Goal: Task Accomplishment & Management: Use online tool/utility

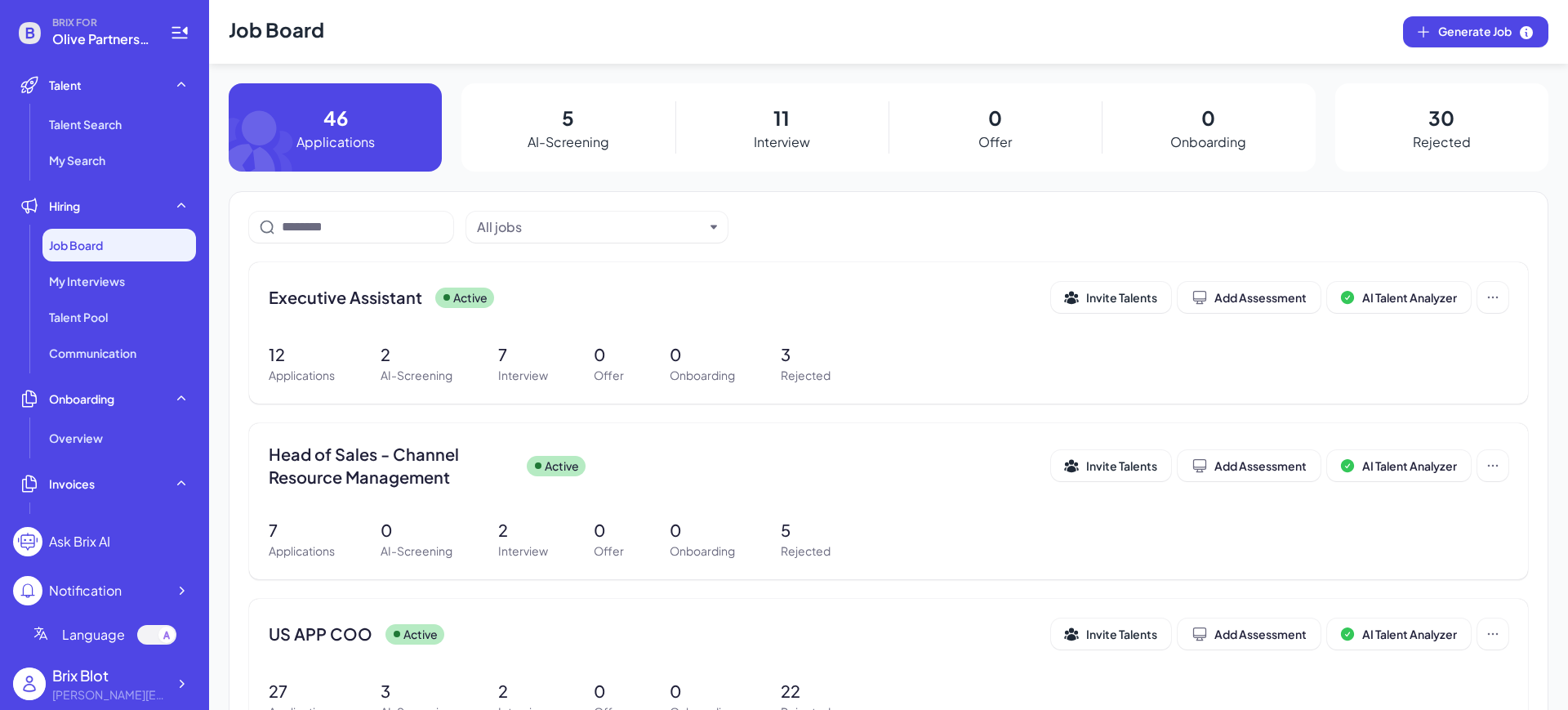
scroll to position [11, 0]
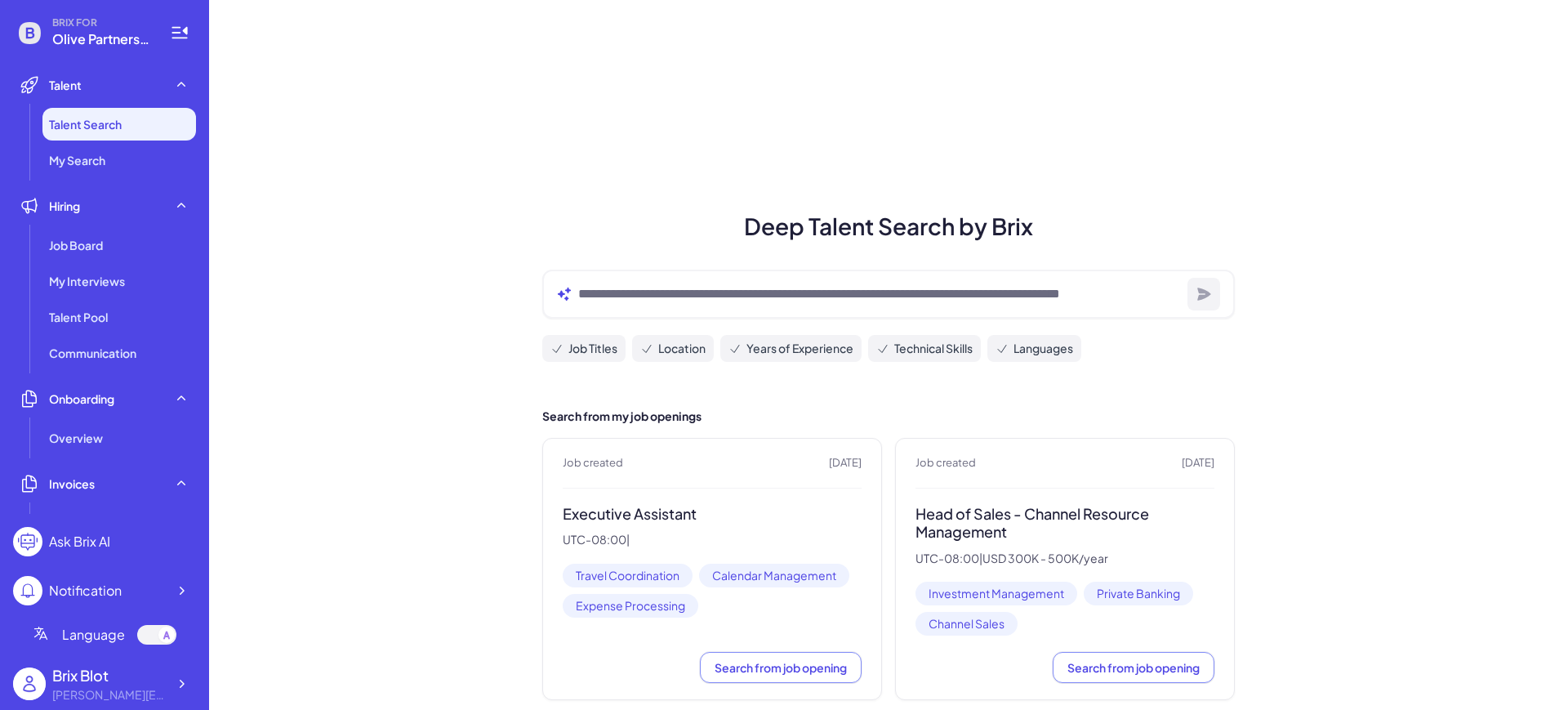
click at [120, 117] on span "Talent Search" at bounding box center [85, 123] width 73 height 16
click at [531, 198] on div "Deep Talent Search by Brix Job Titles Location Years of Experience Technical Sk…" at bounding box center [888, 498] width 1359 height 997
click at [177, 682] on icon at bounding box center [180, 683] width 16 height 16
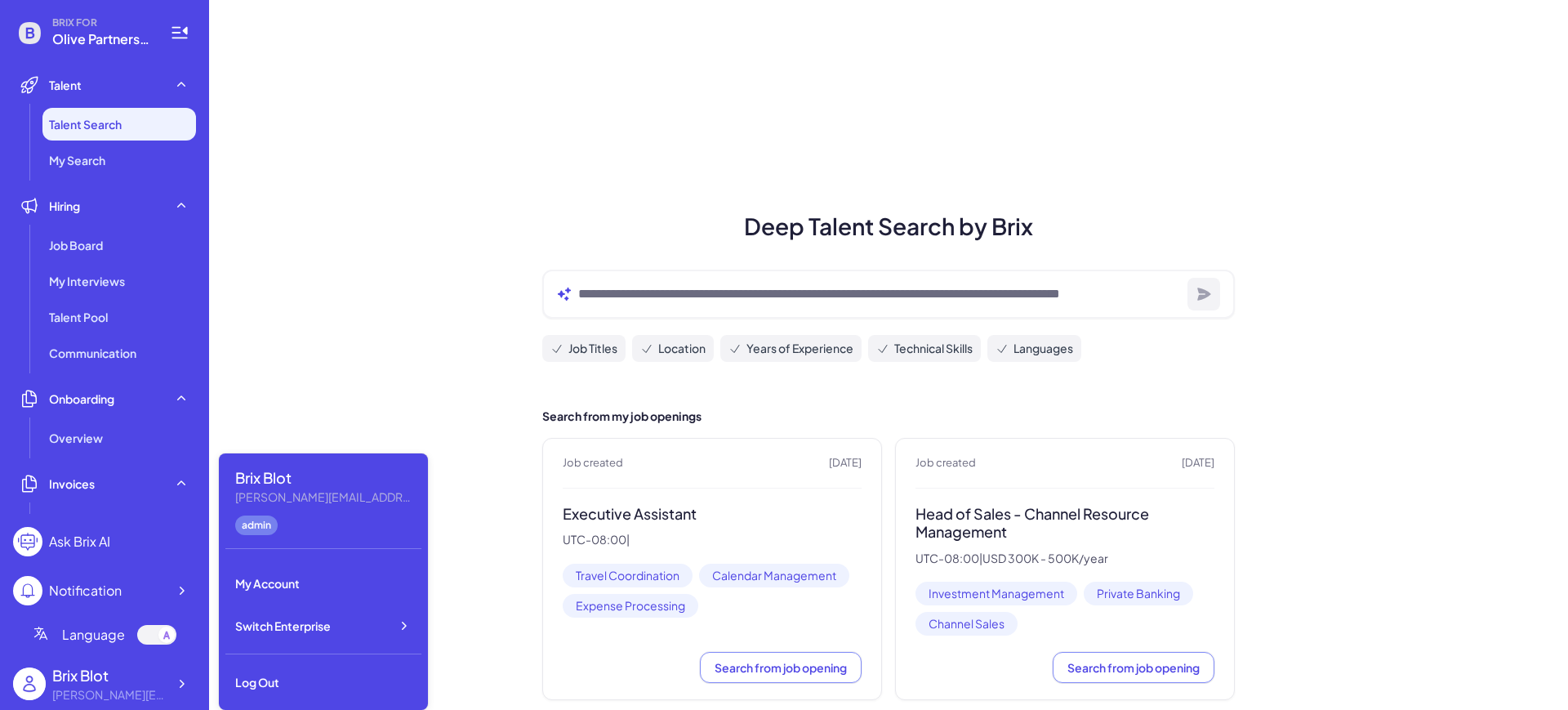
click at [357, 316] on div "Deep Talent Search by Brix Job Titles Location Years of Experience Technical Sk…" at bounding box center [888, 498] width 1359 height 997
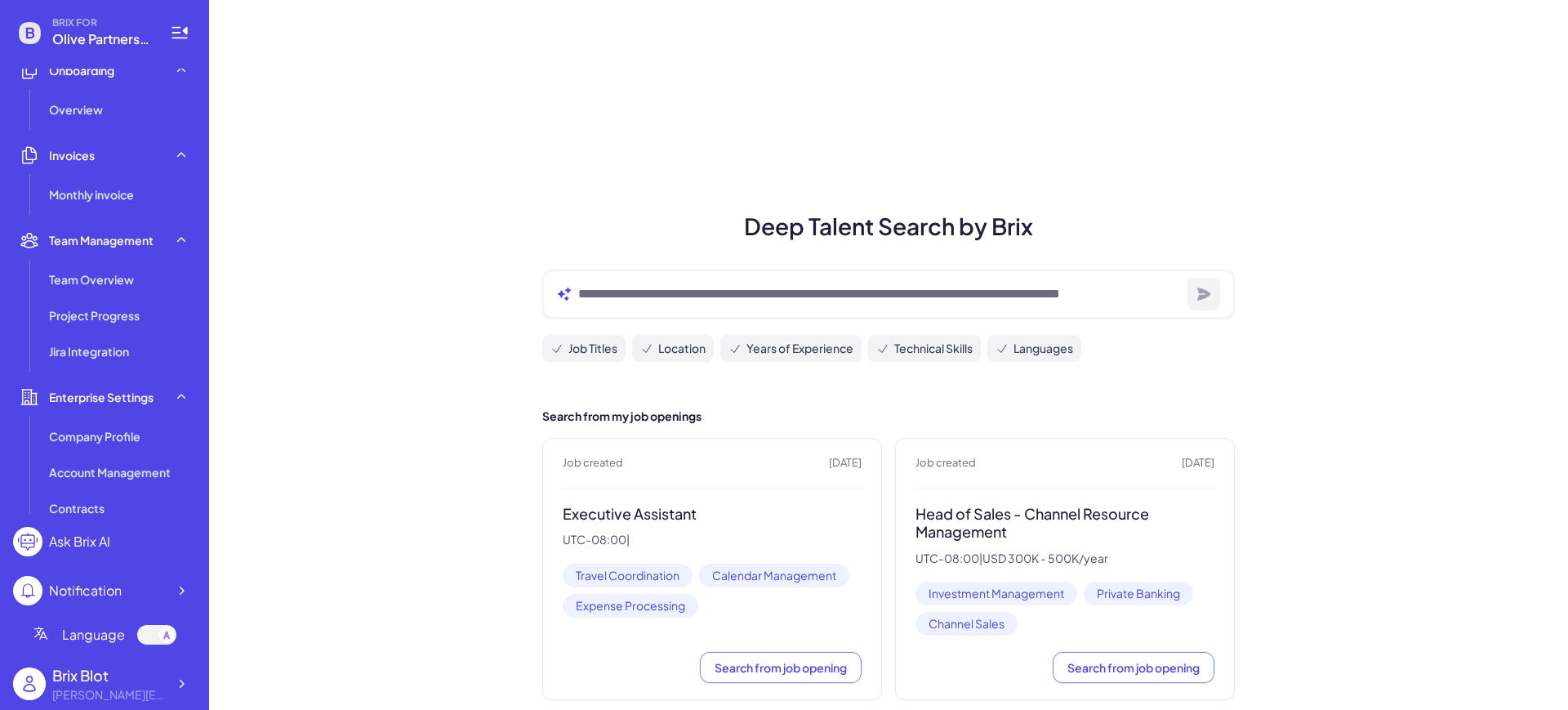
scroll to position [415, 0]
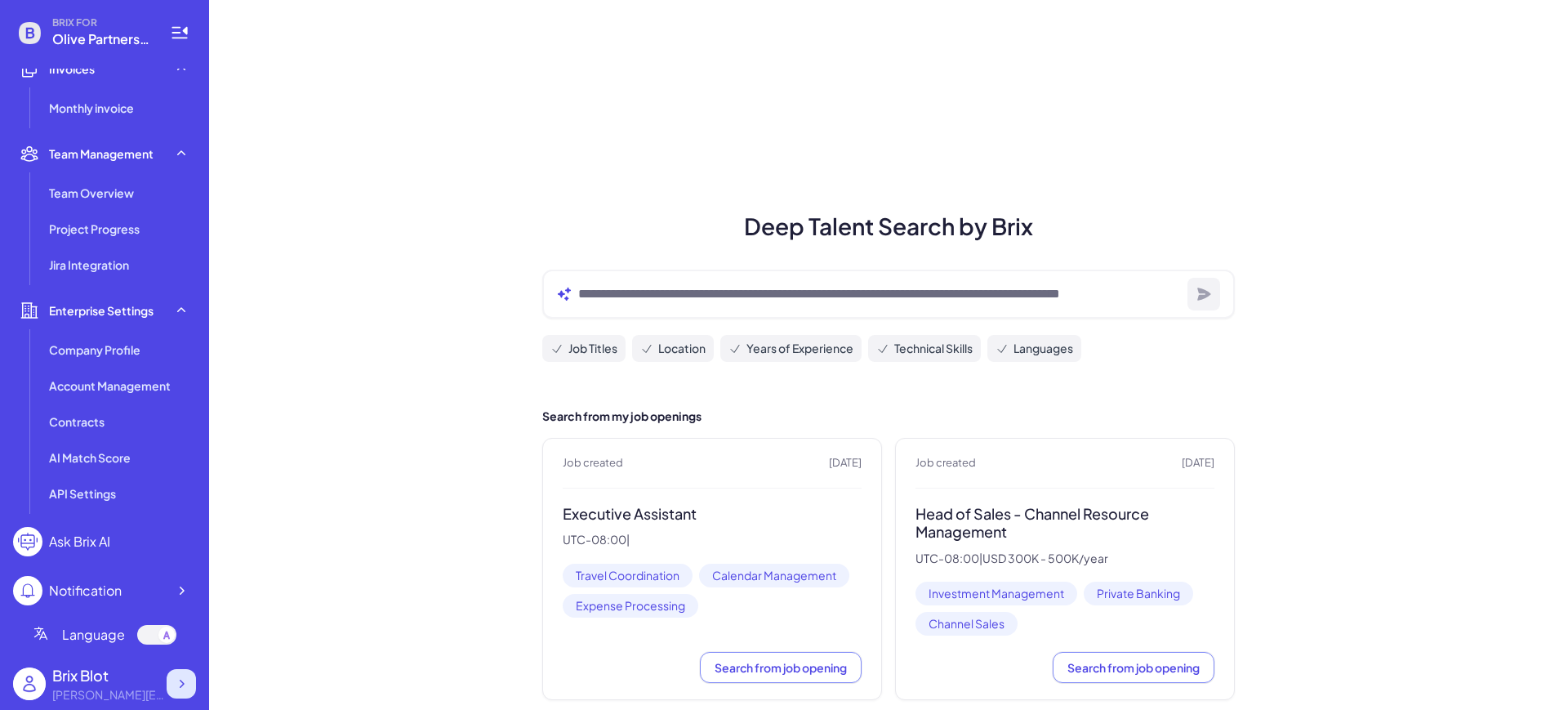
click at [190, 689] on div at bounding box center [180, 683] width 29 height 29
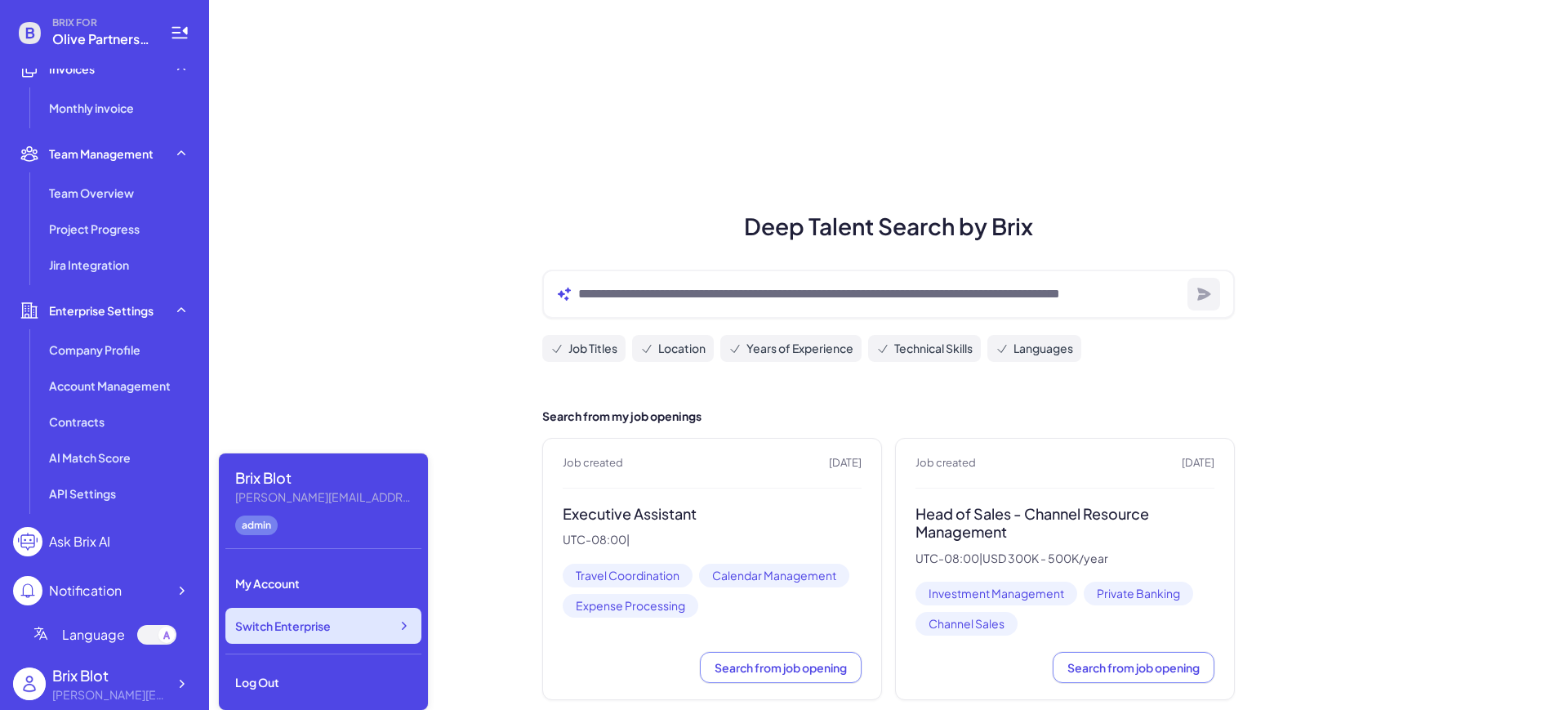
click at [390, 632] on div "Switch Enterprise" at bounding box center [323, 626] width 196 height 36
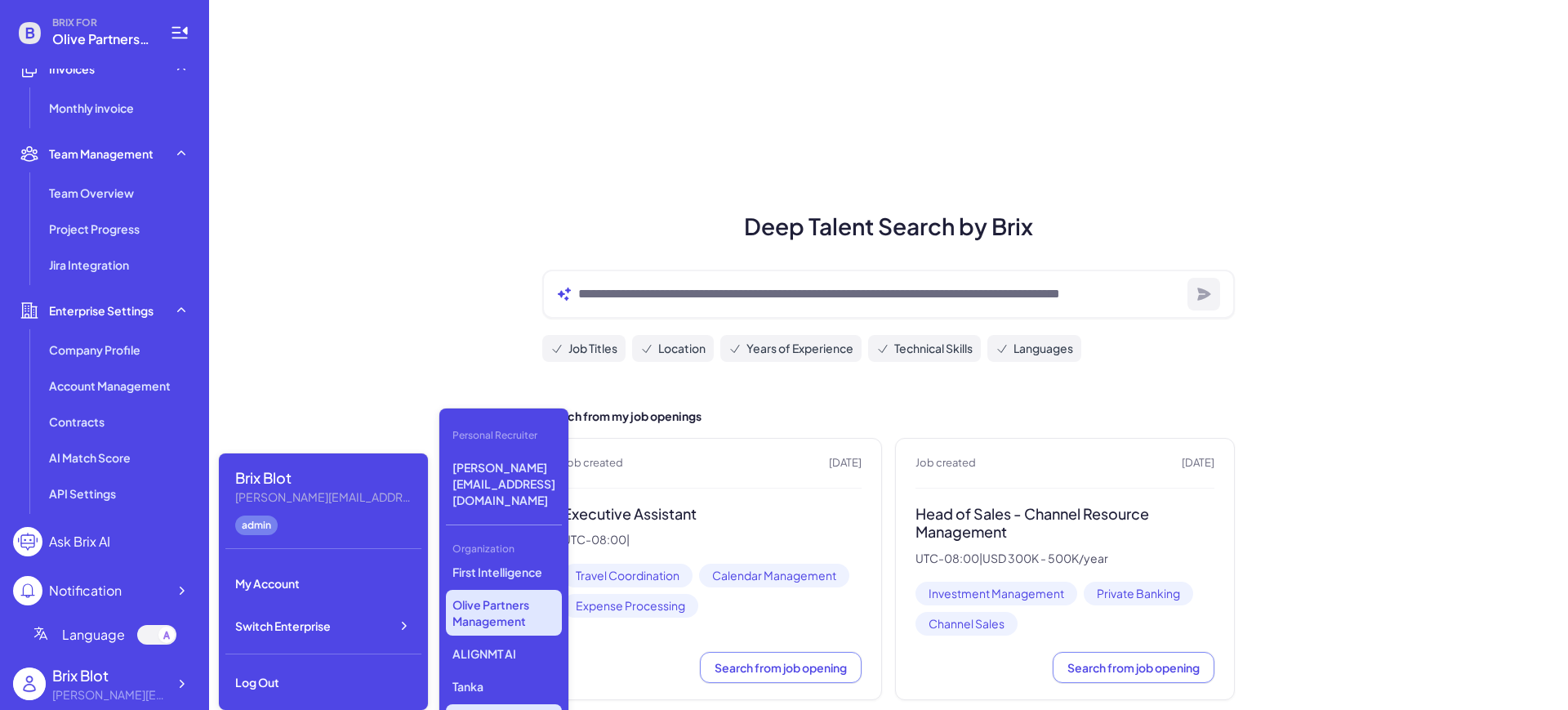
scroll to position [266, 0]
click at [493, 594] on p "LiveX AI" at bounding box center [503, 608] width 116 height 29
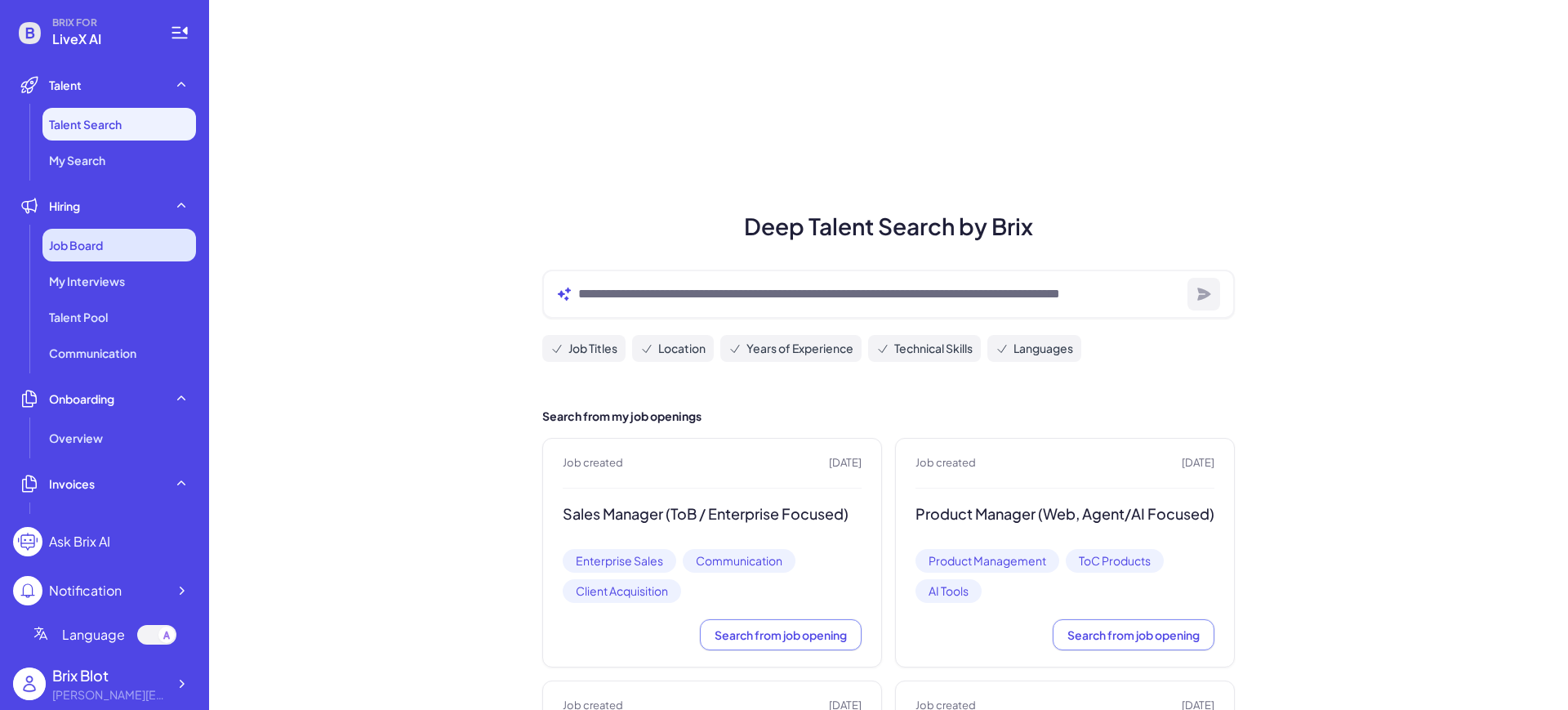
click at [123, 252] on div "Job Board" at bounding box center [119, 245] width 153 height 33
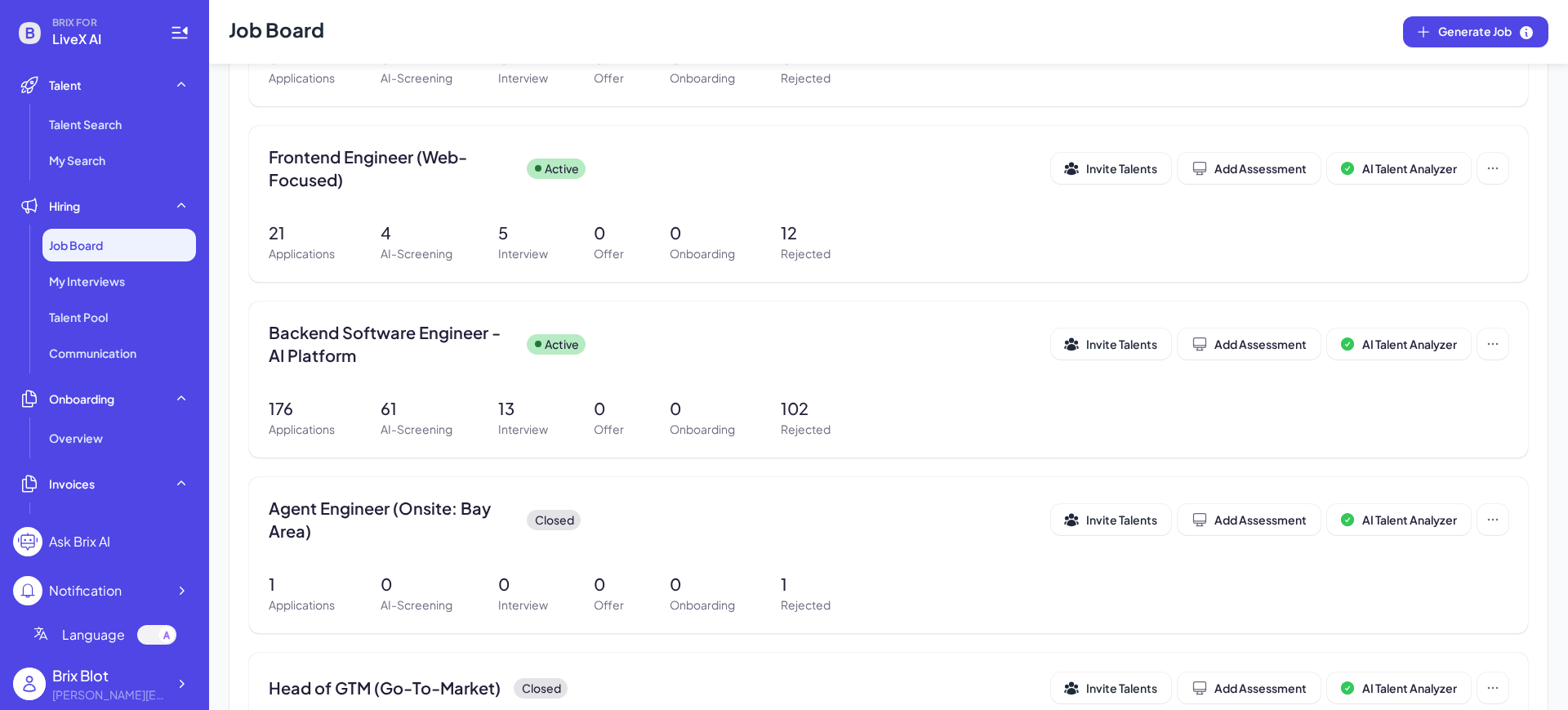
scroll to position [613, 0]
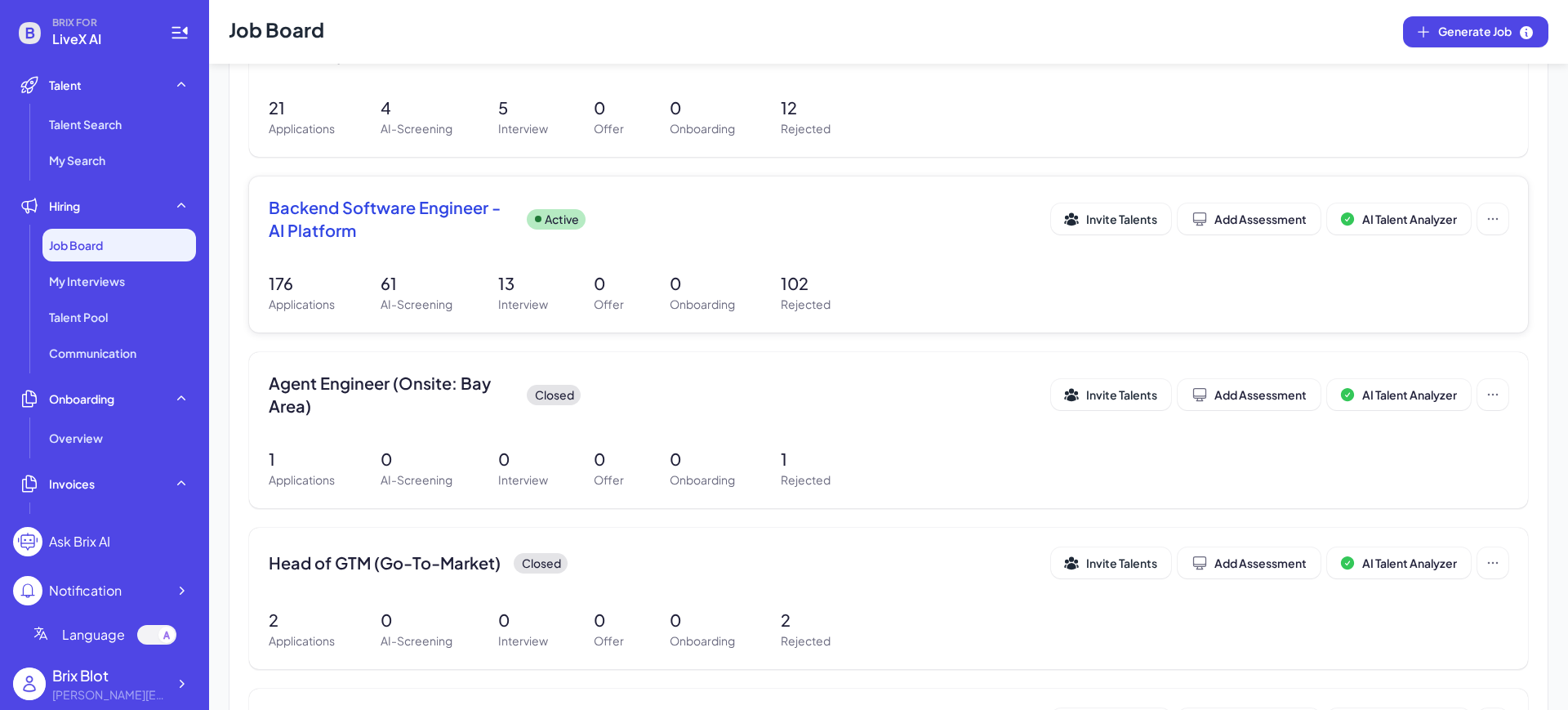
click at [427, 231] on span "Backend Software Engineer - AI Platform" at bounding box center [391, 219] width 245 height 46
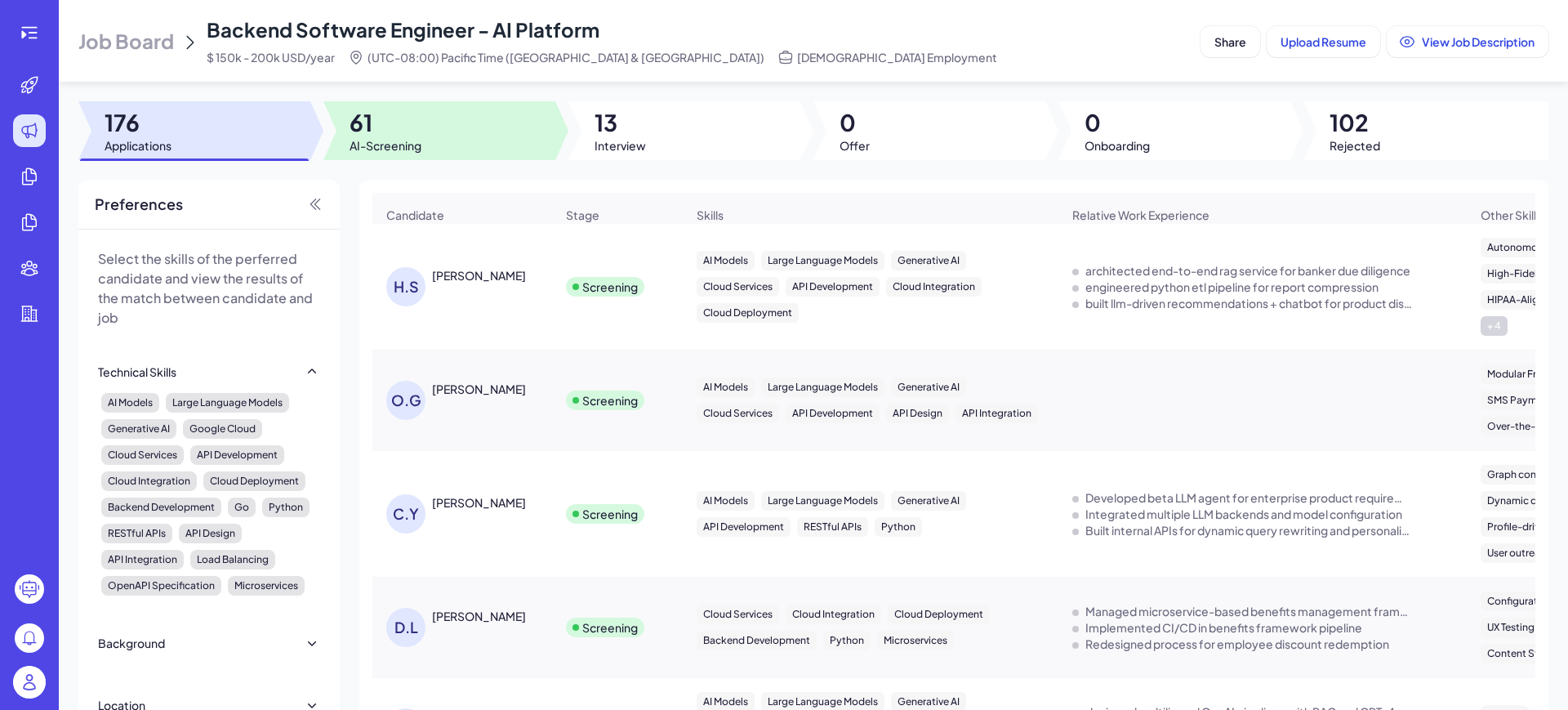
click at [443, 126] on div at bounding box center [439, 130] width 232 height 59
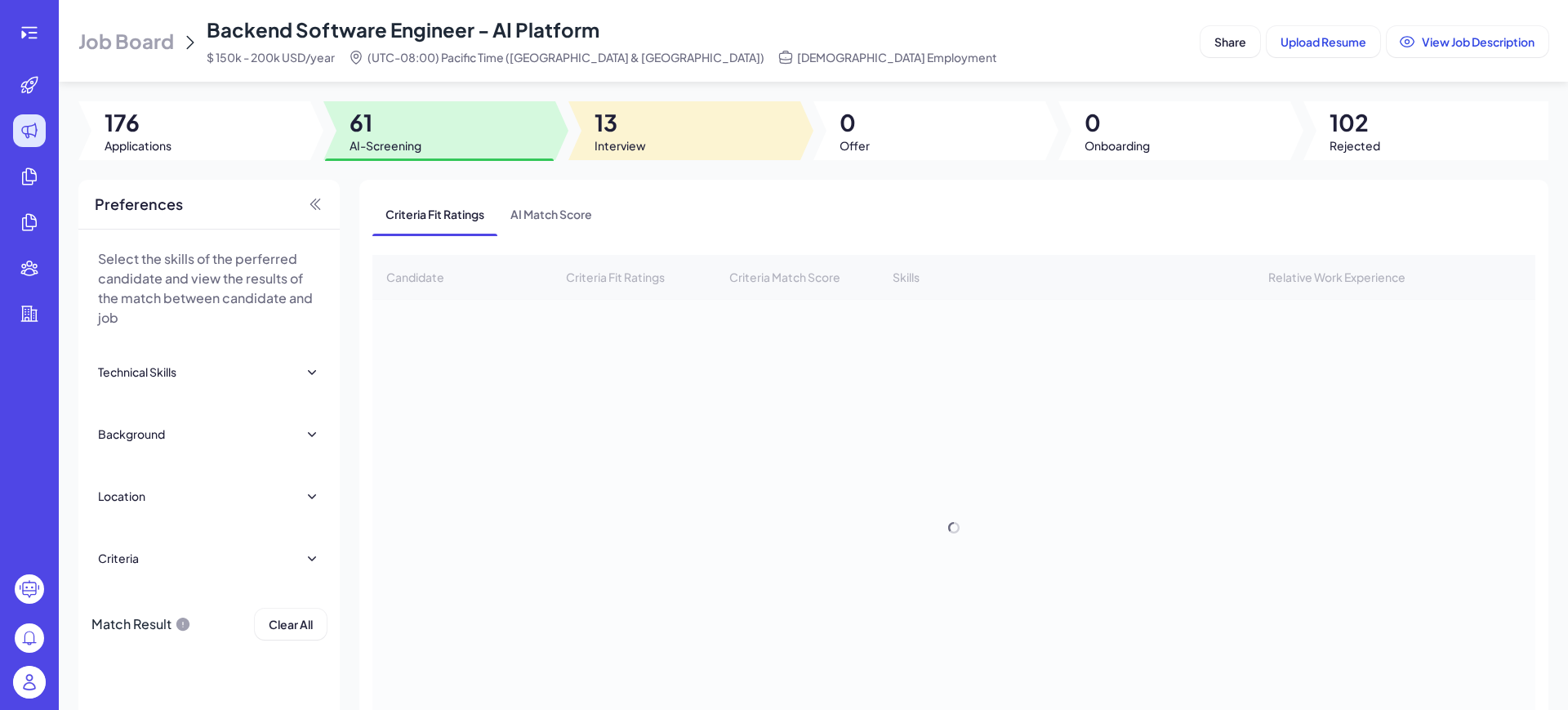
click at [645, 131] on div at bounding box center [685, 130] width 232 height 59
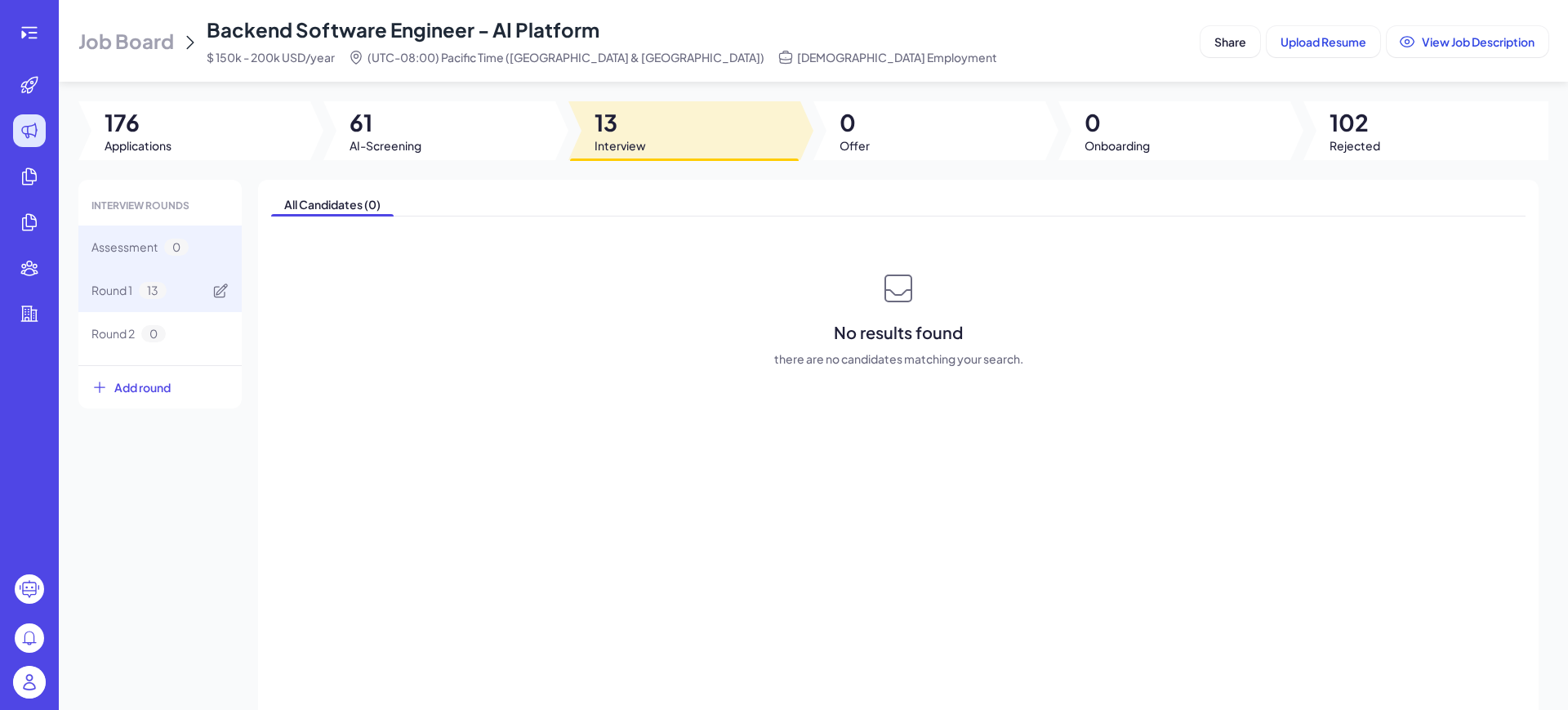
click at [160, 282] on span "13" at bounding box center [153, 291] width 28 height 17
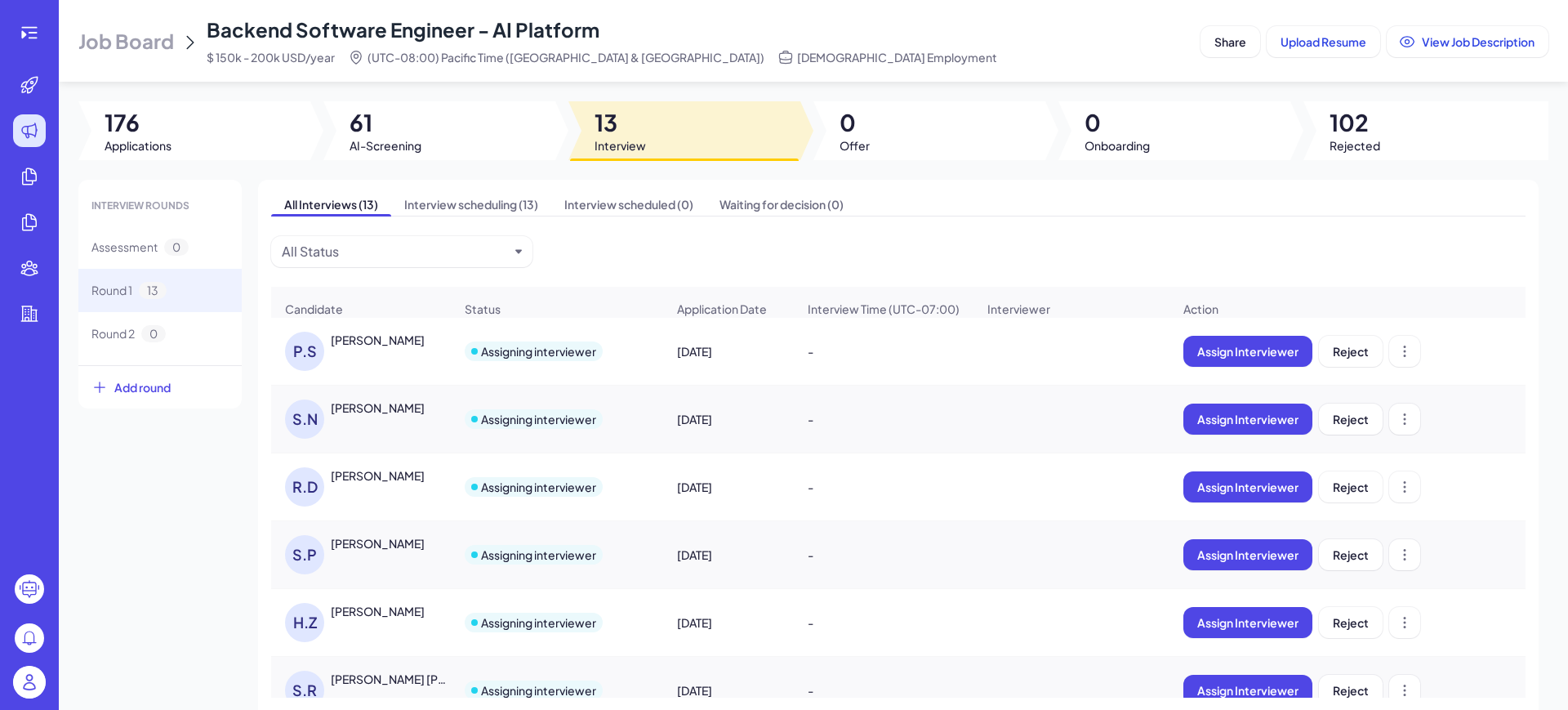
click at [360, 361] on div "P.S Priya Shastri" at bounding box center [369, 351] width 168 height 39
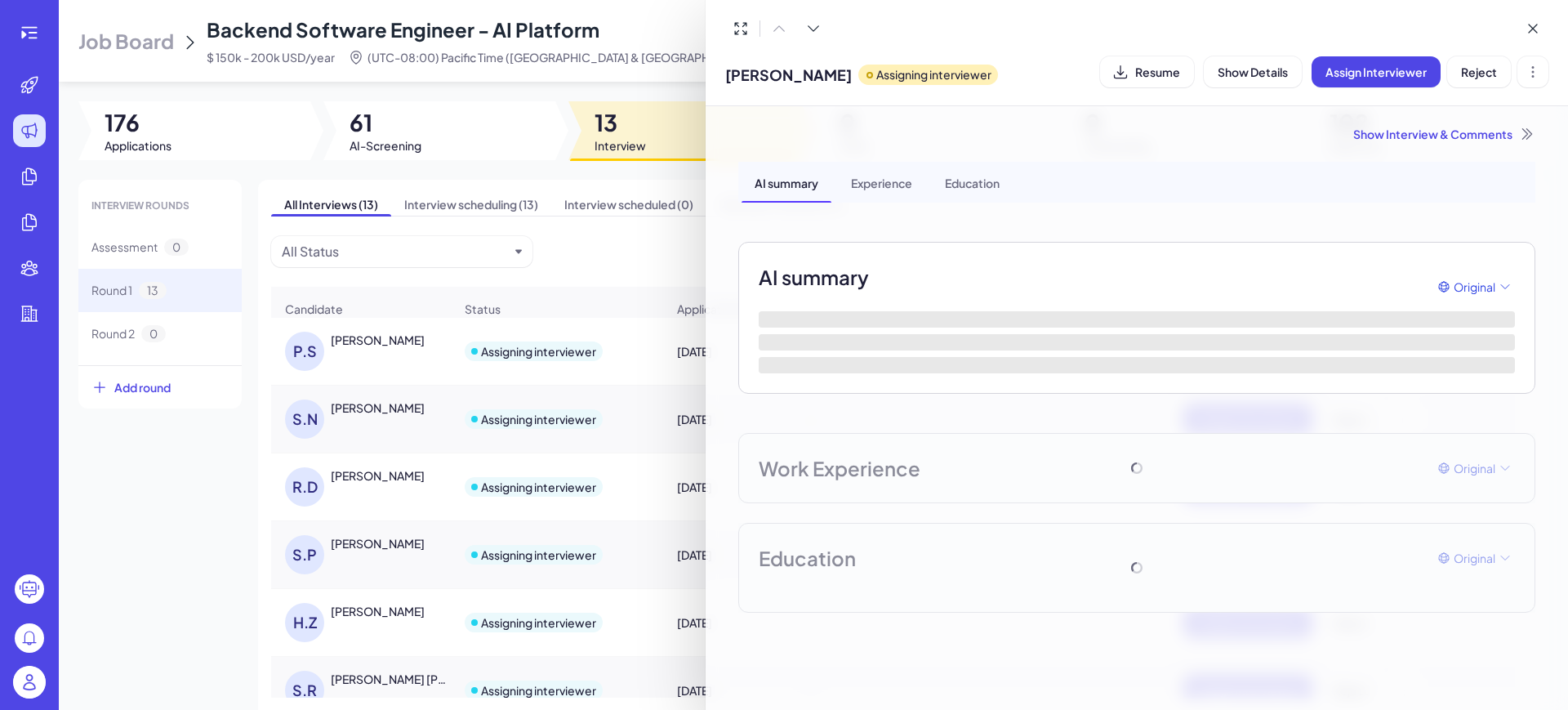
click at [1419, 133] on div "Show Interview & Comments" at bounding box center [1136, 134] width 797 height 16
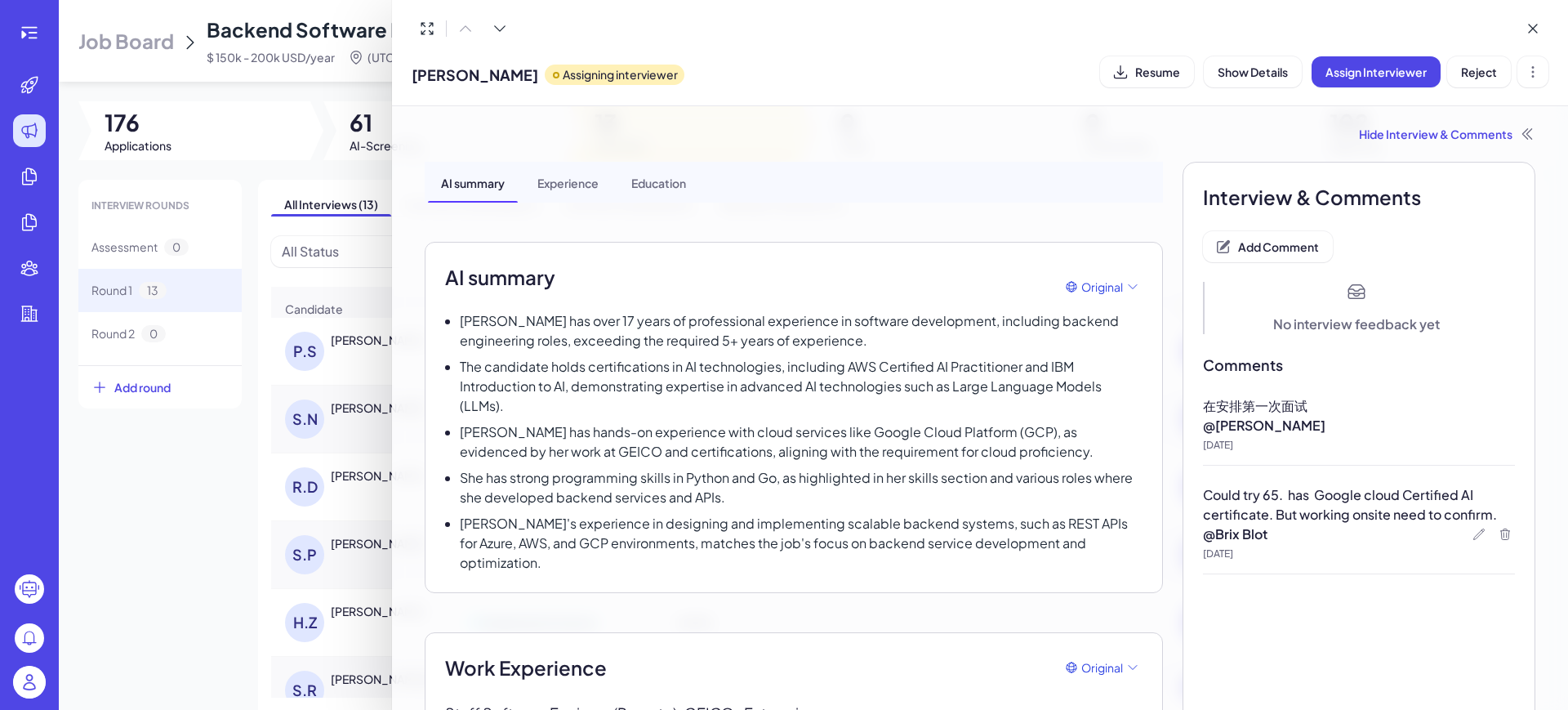
drag, startPoint x: 1141, startPoint y: 79, endPoint x: 1128, endPoint y: 81, distance: 13.2
click at [1141, 78] on button "Resume" at bounding box center [1147, 71] width 94 height 31
